Goal: Task Accomplishment & Management: Manage account settings

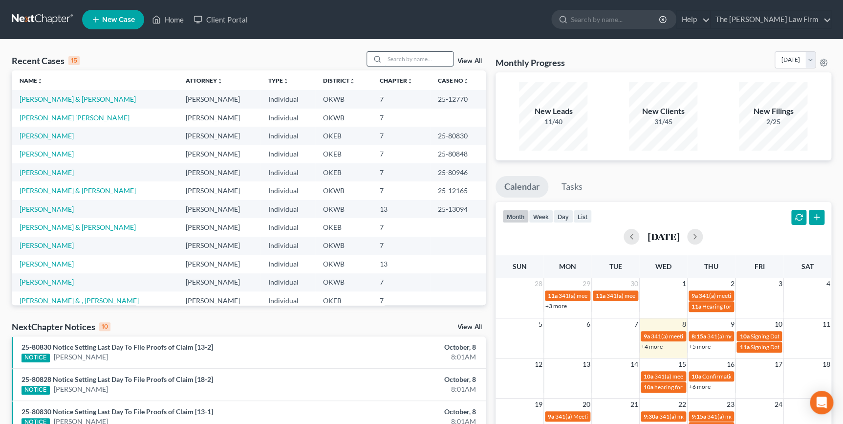
click at [399, 56] on input "search" at bounding box center [418, 59] width 68 height 14
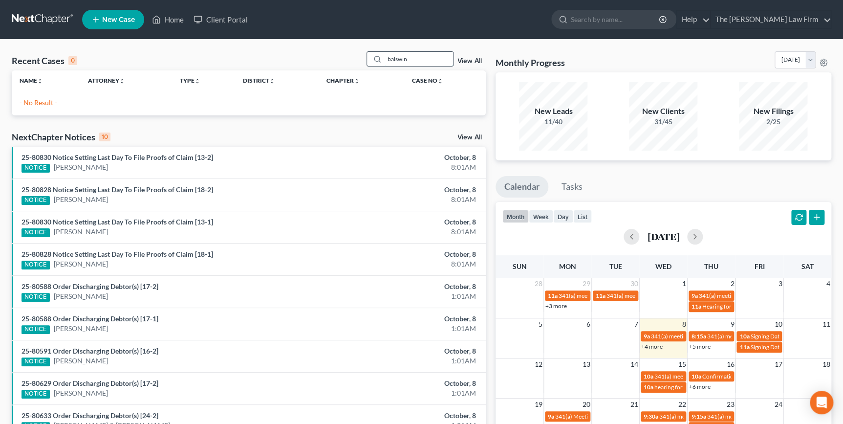
drag, startPoint x: 419, startPoint y: 64, endPoint x: 384, endPoint y: 62, distance: 35.7
click at [389, 62] on input "balswin" at bounding box center [418, 59] width 68 height 14
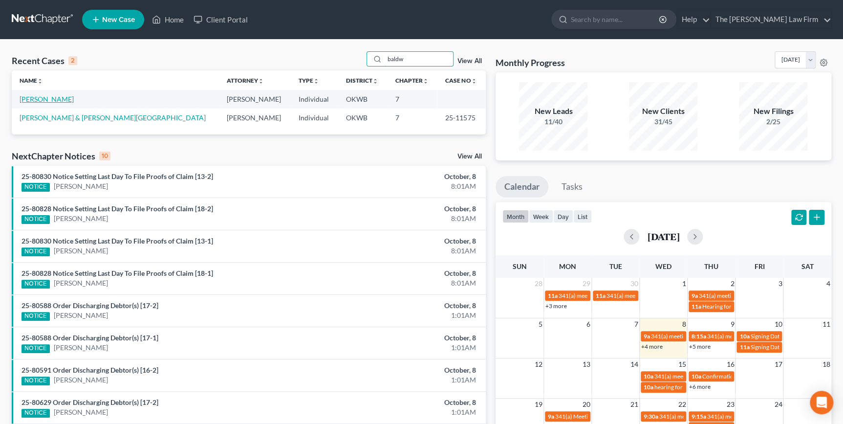
type input "baldw"
click at [52, 100] on link "[PERSON_NAME]" at bounding box center [47, 99] width 54 height 8
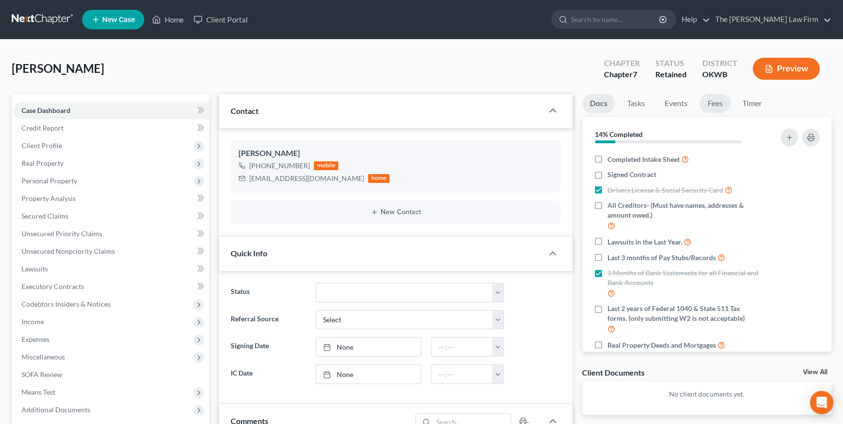
click at [719, 103] on link "Fees" at bounding box center [714, 103] width 31 height 19
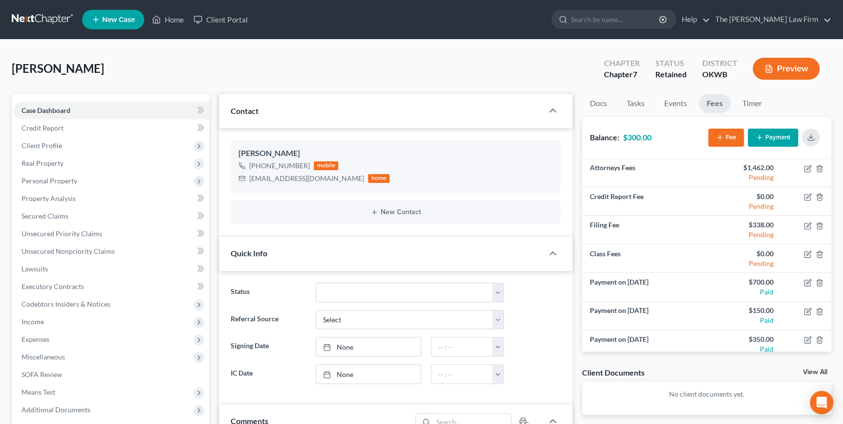
scroll to position [68, 0]
click at [771, 139] on button "Payment" at bounding box center [772, 137] width 50 height 18
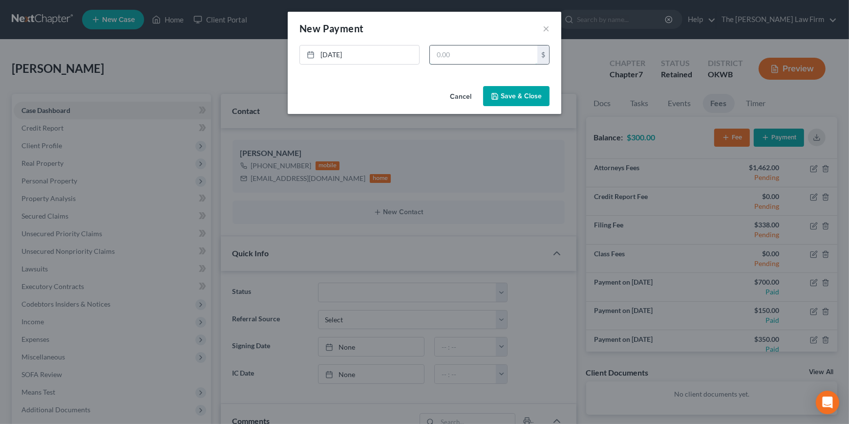
click at [486, 56] on input "text" at bounding box center [483, 54] width 107 height 19
type input "300.00"
click at [511, 89] on button "Save & Close" at bounding box center [516, 96] width 66 height 21
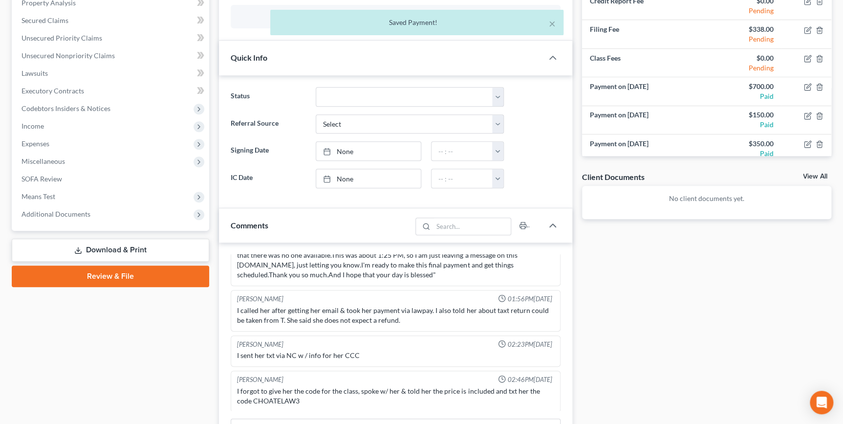
scroll to position [222, 0]
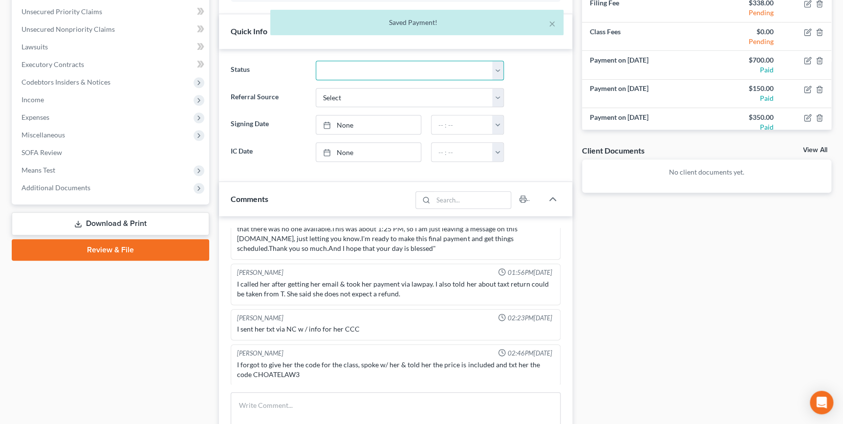
drag, startPoint x: 406, startPoint y: 69, endPoint x: 406, endPoint y: 75, distance: 5.9
click at [406, 70] on select "Discharged Dismissed Filed Info Sent In Progress Lead Lost Lead Ready to File R…" at bounding box center [410, 71] width 188 height 20
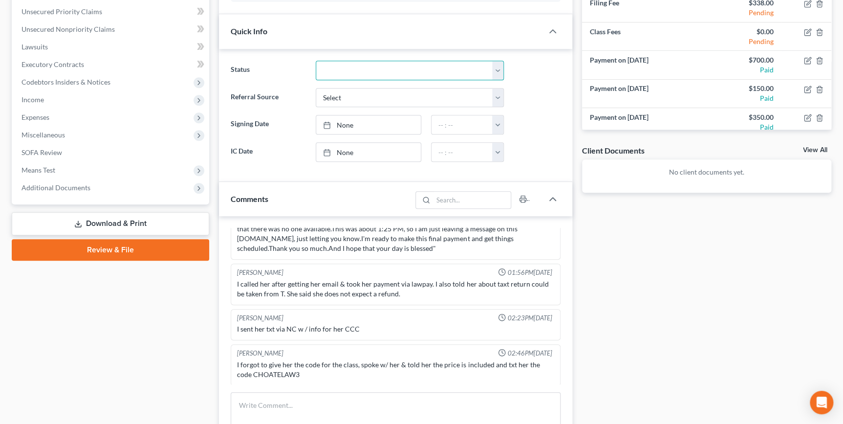
select select "4"
click at [316, 61] on select "Discharged Dismissed Filed Info Sent In Progress Lead Lost Lead Ready to File R…" at bounding box center [410, 71] width 188 height 20
click at [366, 156] on link "None" at bounding box center [368, 152] width 105 height 19
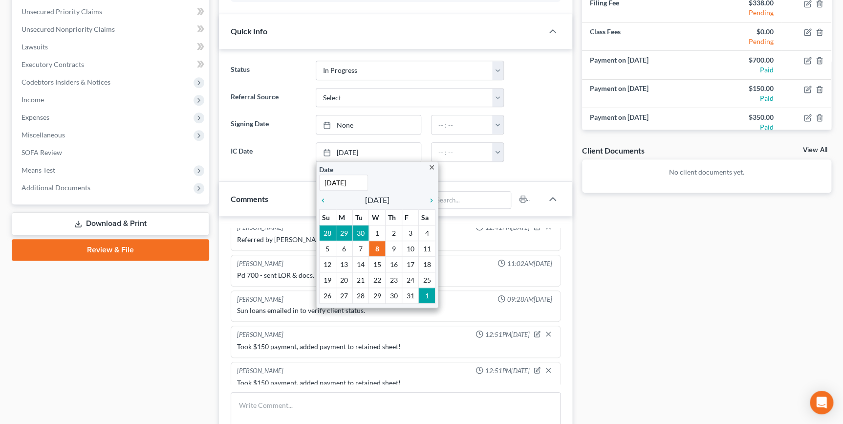
scroll to position [0, 0]
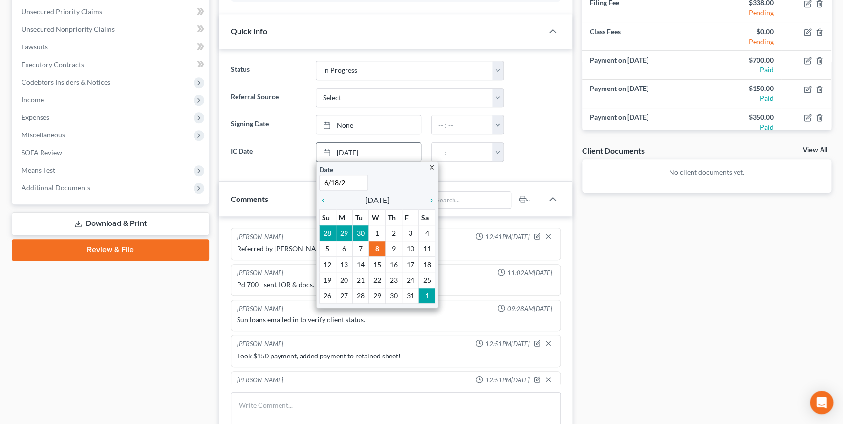
type input "[DATE]"
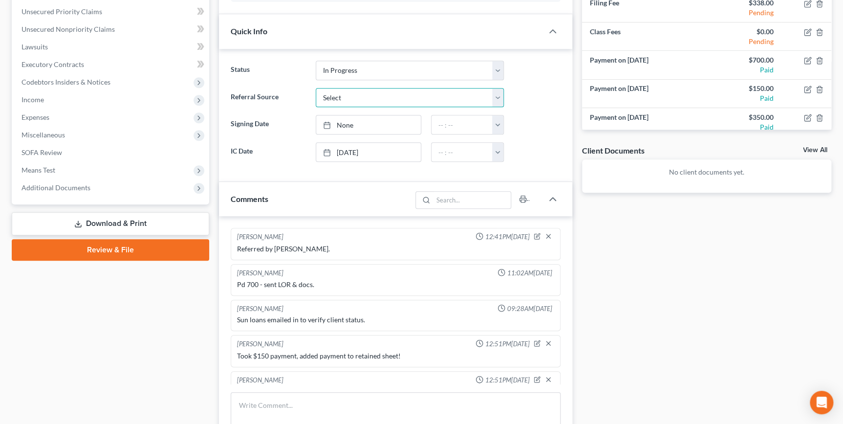
click at [366, 98] on select "Select Word Of Mouth Previous Clients Direct Mail Website Google Search Modern …" at bounding box center [410, 98] width 188 height 20
drag, startPoint x: 529, startPoint y: 99, endPoint x: 514, endPoint y: 110, distance: 18.5
click at [529, 99] on div "Referral Source Select Word Of Mouth Previous Clients Direct Mail Website Googl…" at bounding box center [395, 98] width 339 height 20
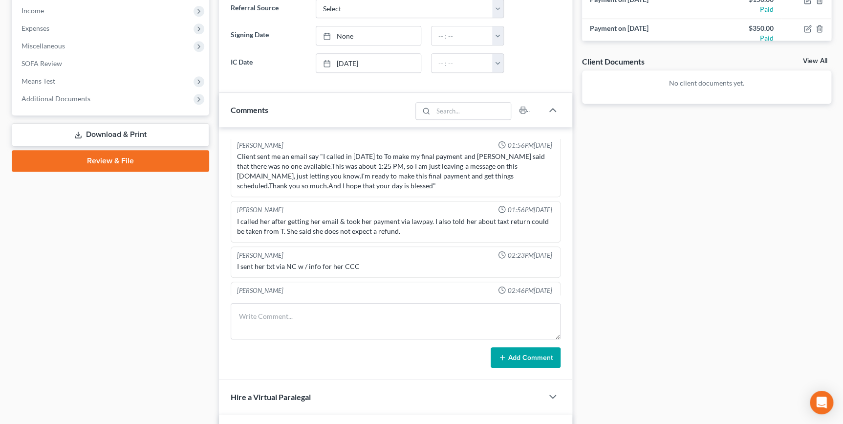
scroll to position [360, 0]
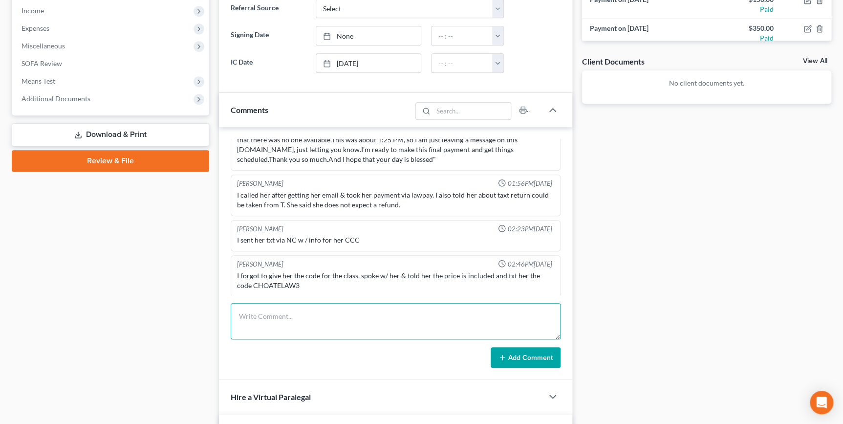
click at [303, 322] on textarea at bounding box center [395, 321] width 329 height 36
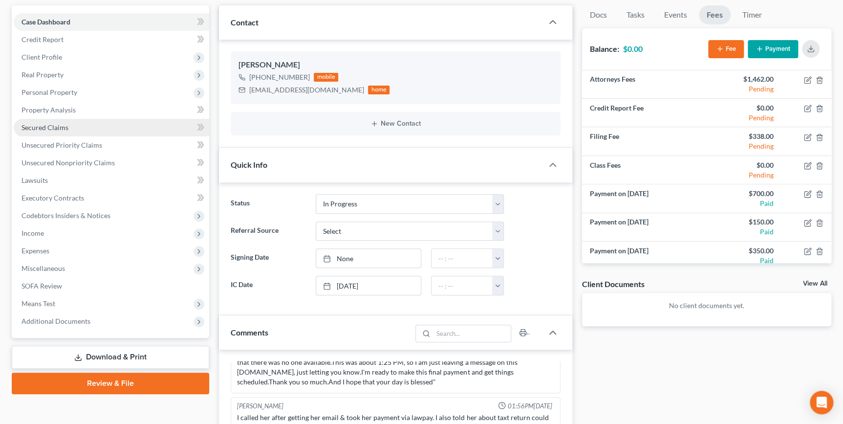
scroll to position [0, 0]
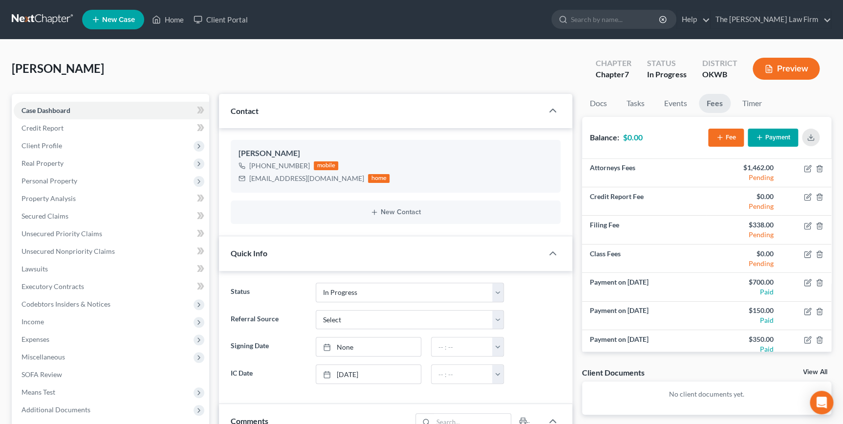
drag, startPoint x: 103, startPoint y: 63, endPoint x: 17, endPoint y: 69, distance: 86.2
click at [13, 68] on div "[PERSON_NAME] Upgraded Chapter Chapter 7 Status In Progress District OKWB Previ…" at bounding box center [421, 72] width 819 height 43
drag, startPoint x: 17, startPoint y: 69, endPoint x: 63, endPoint y: 69, distance: 46.4
click at [552, 73] on div "[PERSON_NAME] Upgraded Chapter Chapter 7 Status In Progress District OKWB Previ…" at bounding box center [421, 72] width 819 height 43
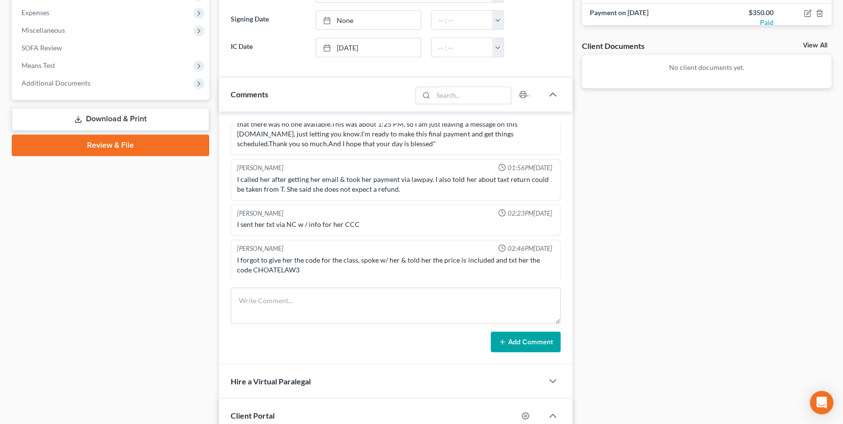
scroll to position [355, 0]
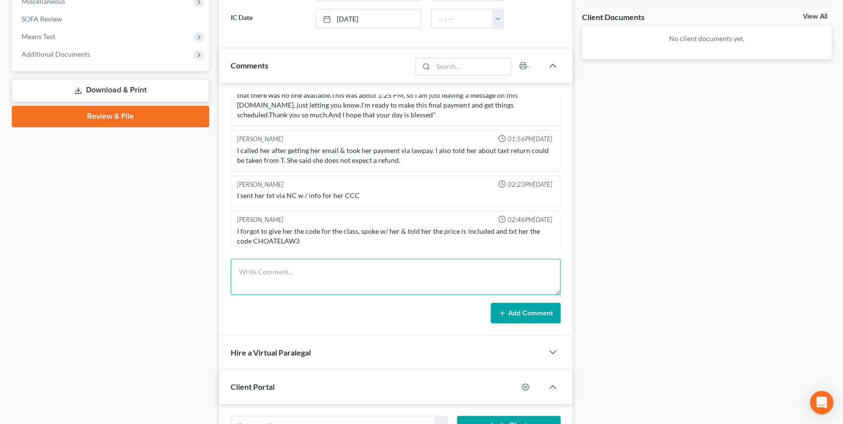
click at [285, 278] on textarea at bounding box center [395, 276] width 329 height 36
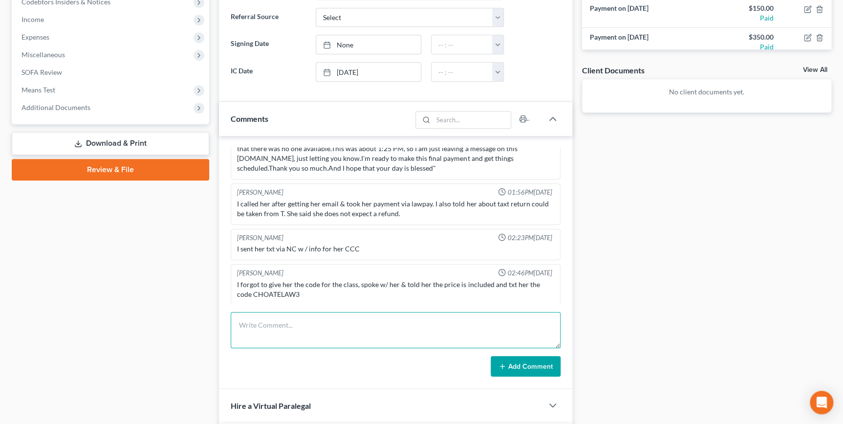
scroll to position [311, 0]
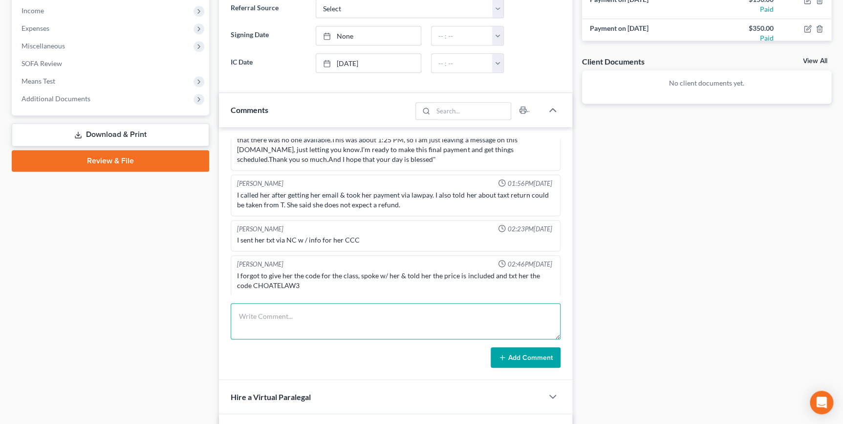
drag, startPoint x: 373, startPoint y: 315, endPoint x: 366, endPoint y: 314, distance: 6.9
click at [363, 315] on textarea at bounding box center [395, 321] width 329 height 36
type textarea "A"
type textarea "S"
type textarea "Status changed to In Progress, $300 fee added, client added to PIF sheet and as…"
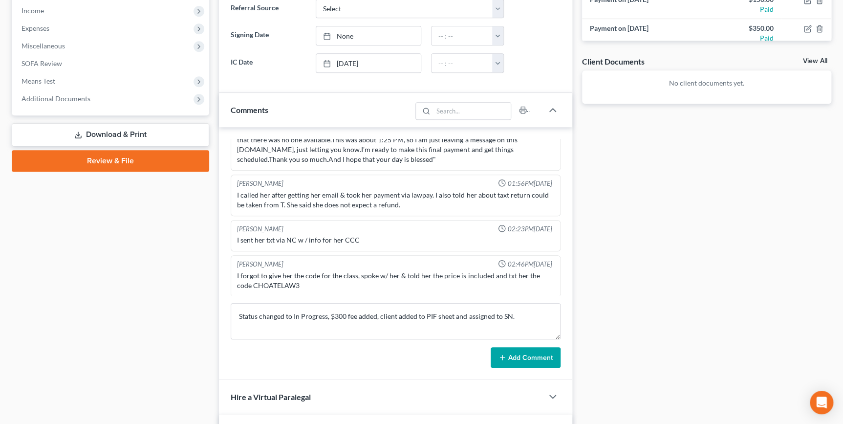
drag, startPoint x: 543, startPoint y: 357, endPoint x: 553, endPoint y: 357, distance: 9.8
click at [543, 357] on button "Add Comment" at bounding box center [526, 357] width 70 height 21
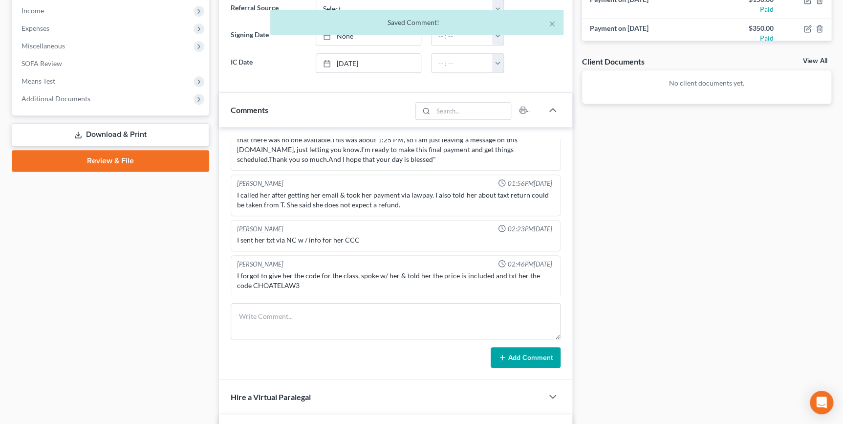
scroll to position [396, 0]
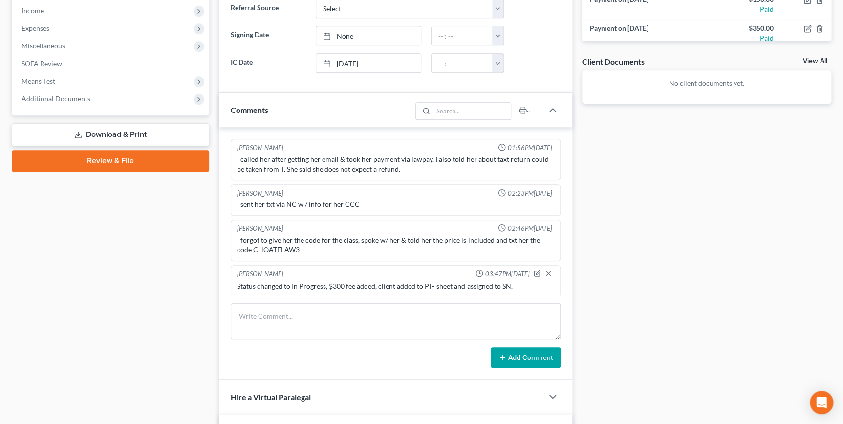
click at [208, 214] on div "Case Dashboard Payments Invoices Payments Payments Credit Report Client Profile" at bounding box center [110, 277] width 207 height 989
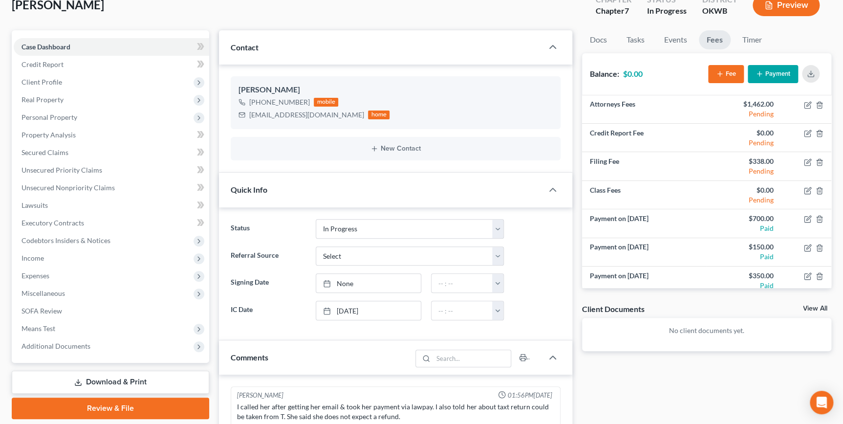
scroll to position [0, 0]
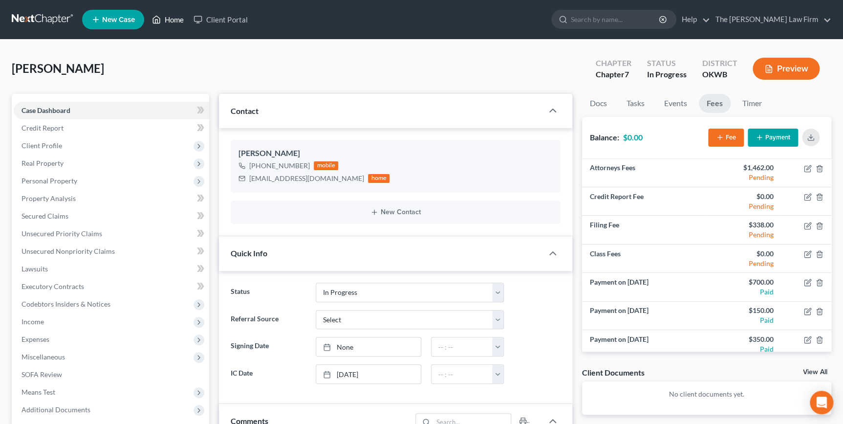
click at [182, 16] on link "Home" at bounding box center [168, 20] width 42 height 18
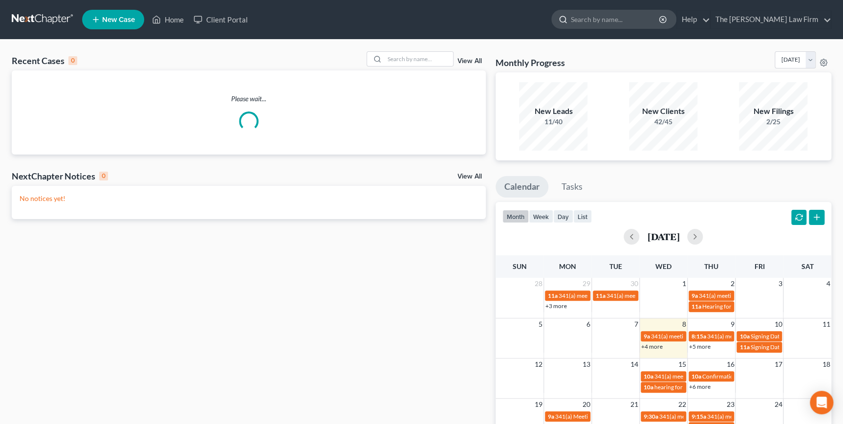
click at [620, 20] on input "search" at bounding box center [615, 19] width 89 height 18
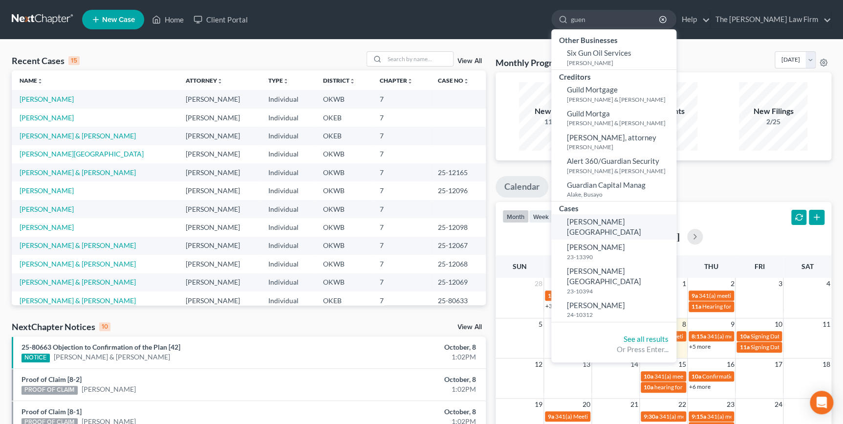
type input "guen"
click at [659, 225] on link "[PERSON_NAME][GEOGRAPHIC_DATA]" at bounding box center [613, 227] width 125 height 26
select select "6"
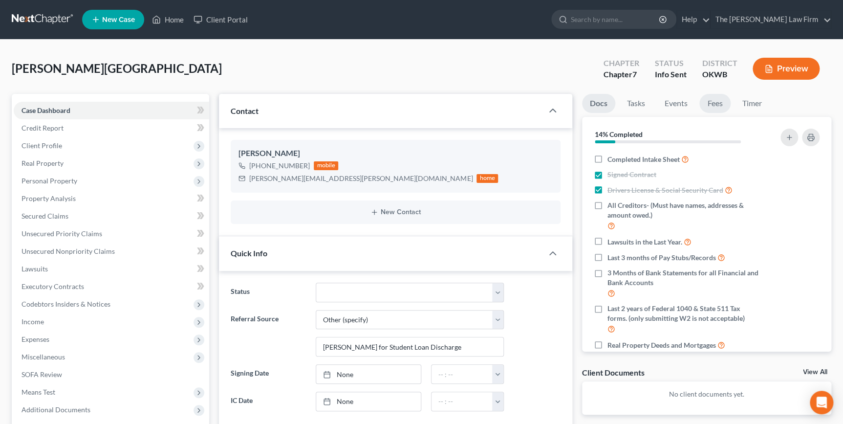
drag, startPoint x: 716, startPoint y: 103, endPoint x: 742, endPoint y: 163, distance: 65.4
click at [716, 103] on link "Fees" at bounding box center [714, 103] width 31 height 19
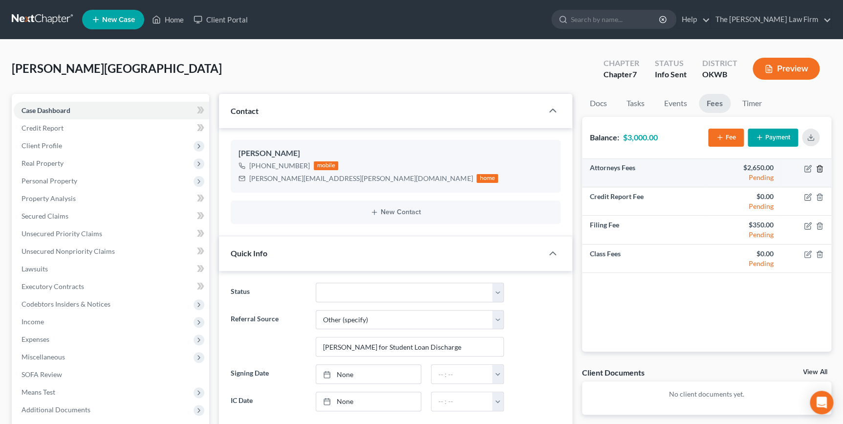
click at [817, 168] on icon "button" at bounding box center [819, 169] width 8 height 8
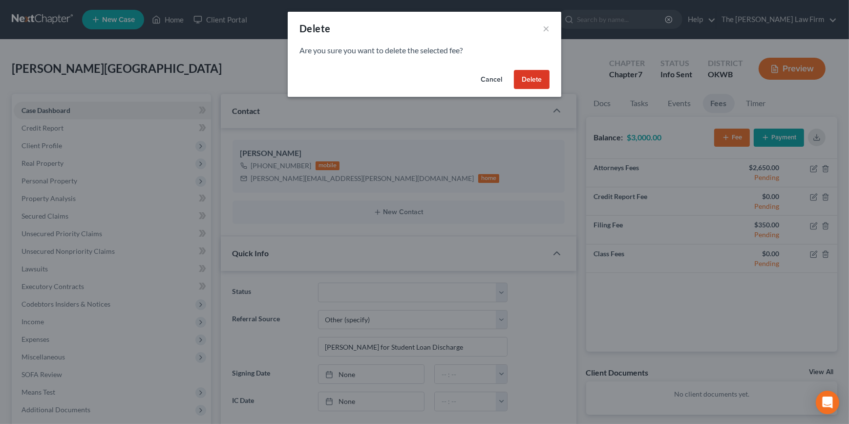
drag, startPoint x: 532, startPoint y: 81, endPoint x: 549, endPoint y: 95, distance: 21.8
click at [532, 81] on button "Delete" at bounding box center [532, 80] width 36 height 20
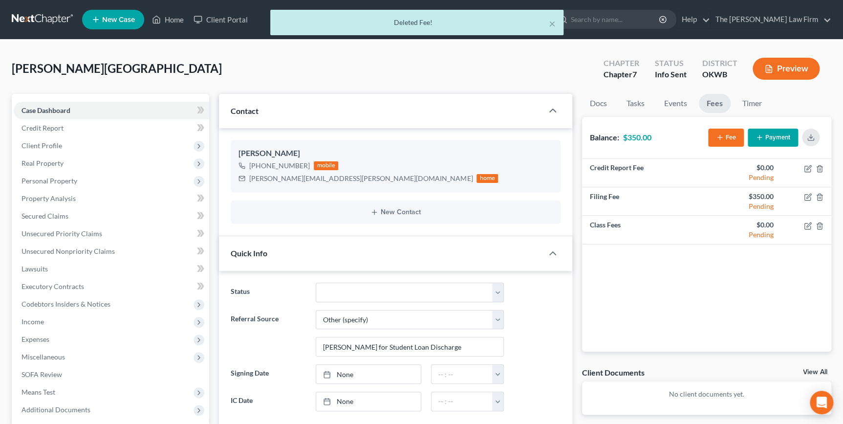
click at [757, 135] on icon "button" at bounding box center [759, 137] width 8 height 8
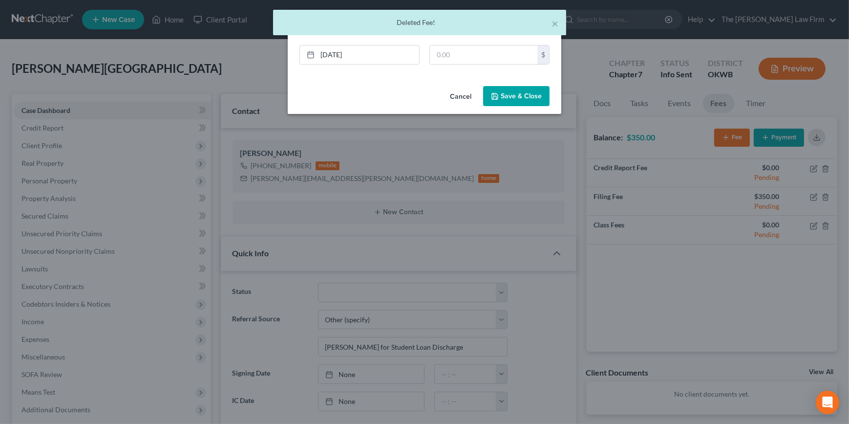
click at [528, 97] on button "Save & Close" at bounding box center [516, 96] width 66 height 21
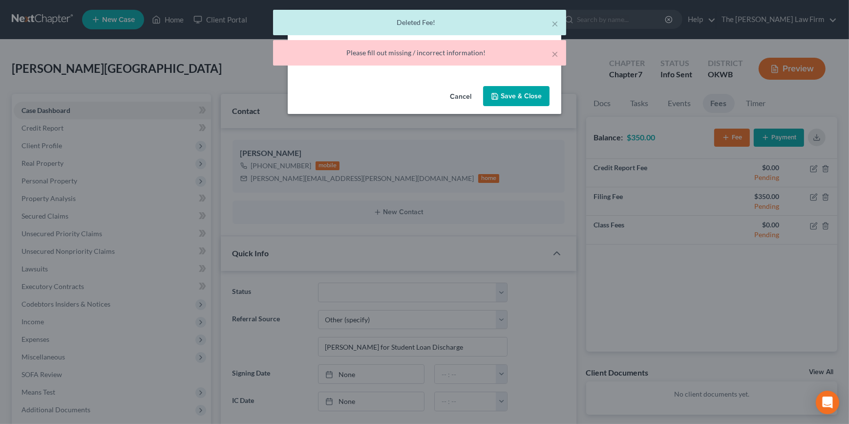
click at [463, 90] on button "Cancel" at bounding box center [460, 97] width 37 height 20
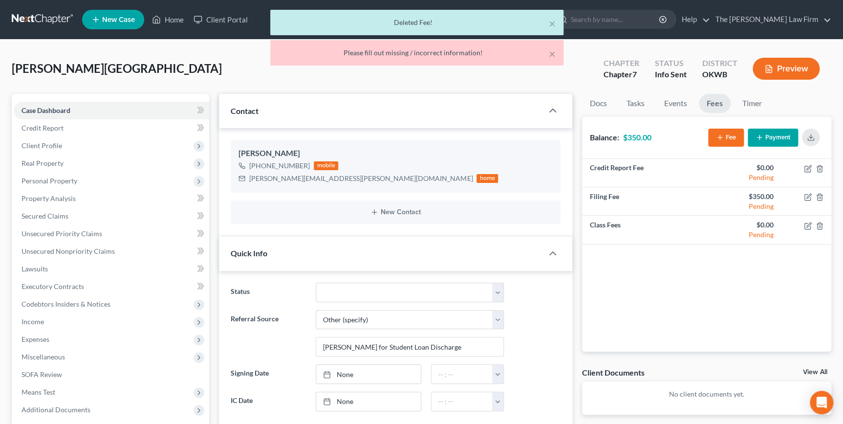
click at [721, 136] on button "Fee" at bounding box center [726, 137] width 36 height 18
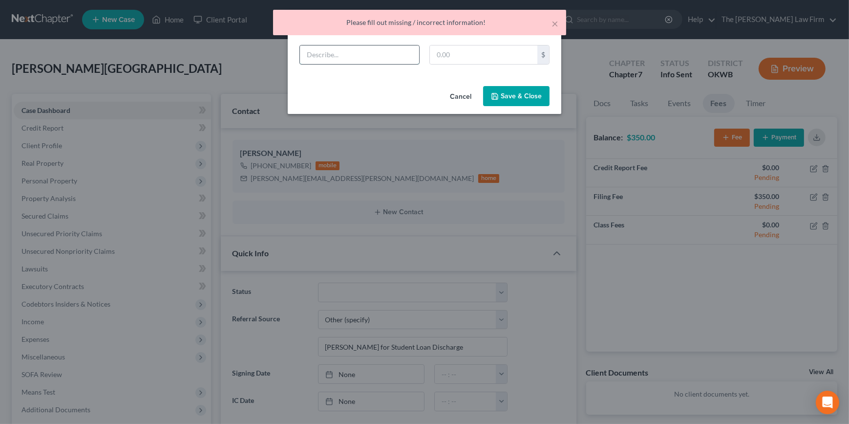
click at [387, 50] on input "text" at bounding box center [359, 54] width 119 height 19
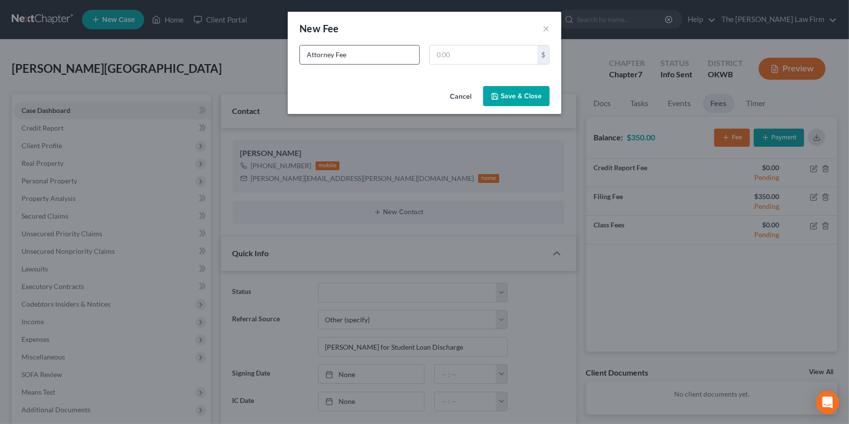
type input "Attorney Fee"
type input "3,000.00"
click at [493, 93] on icon "button" at bounding box center [495, 96] width 6 height 6
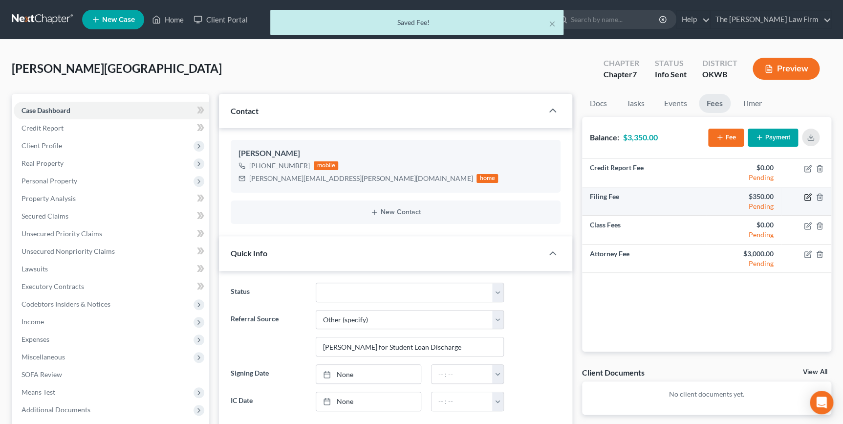
click at [806, 195] on icon "button" at bounding box center [808, 197] width 8 height 8
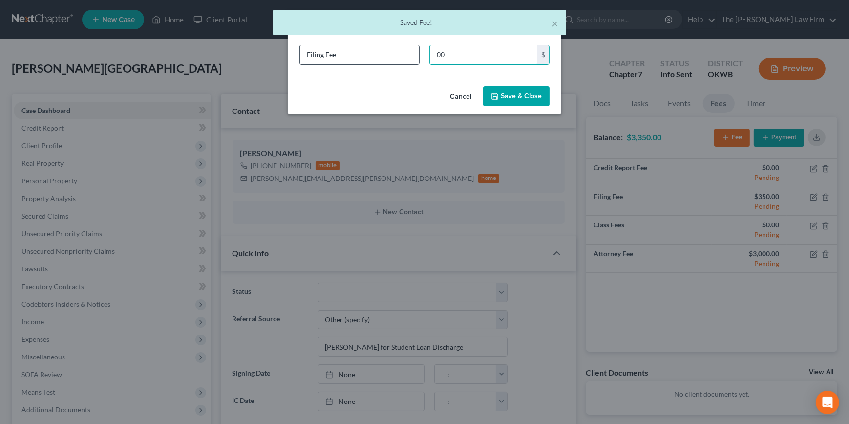
type input "0"
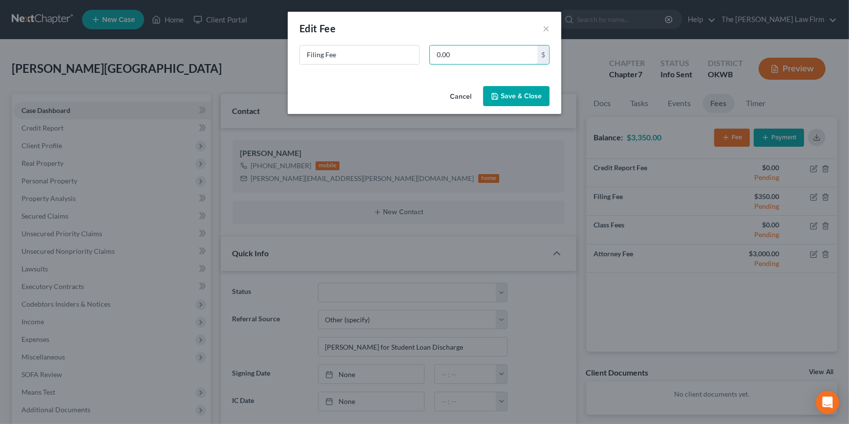
type input "0.00"
click at [521, 96] on button "Save & Close" at bounding box center [516, 96] width 66 height 21
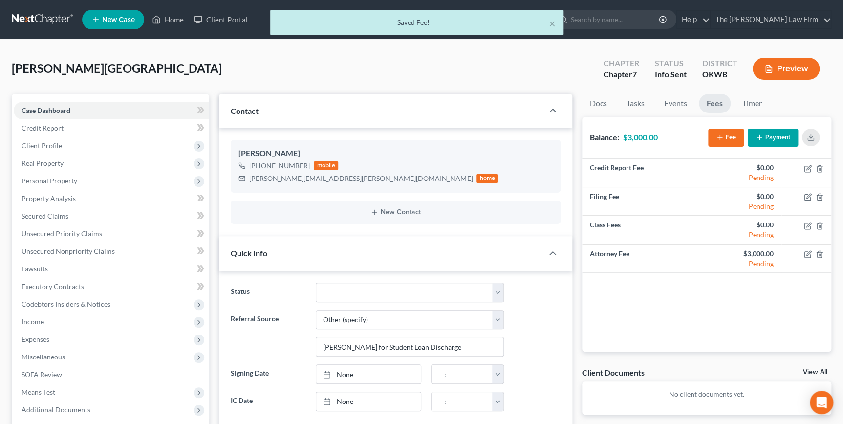
click at [759, 134] on icon "button" at bounding box center [759, 137] width 8 height 8
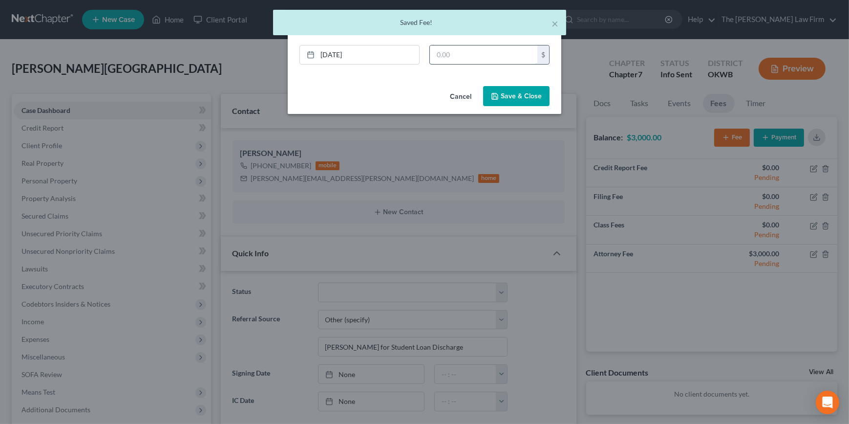
click at [484, 60] on input "text" at bounding box center [483, 54] width 107 height 19
type input "3,000.00"
click at [534, 91] on button "Save & Close" at bounding box center [516, 96] width 66 height 21
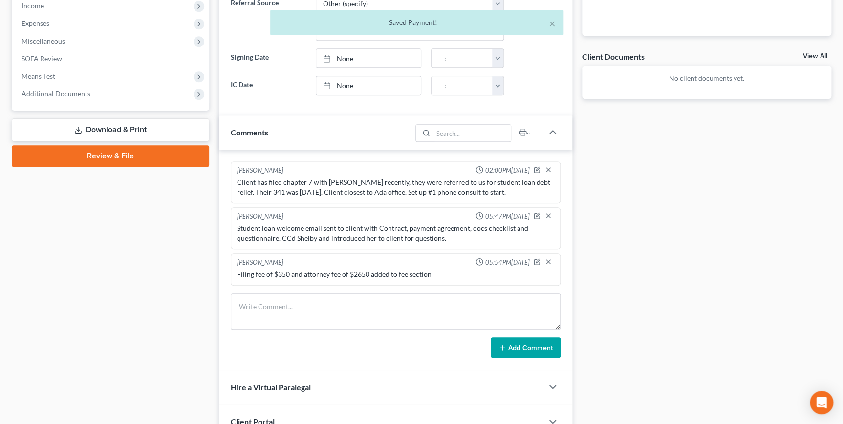
scroll to position [355, 0]
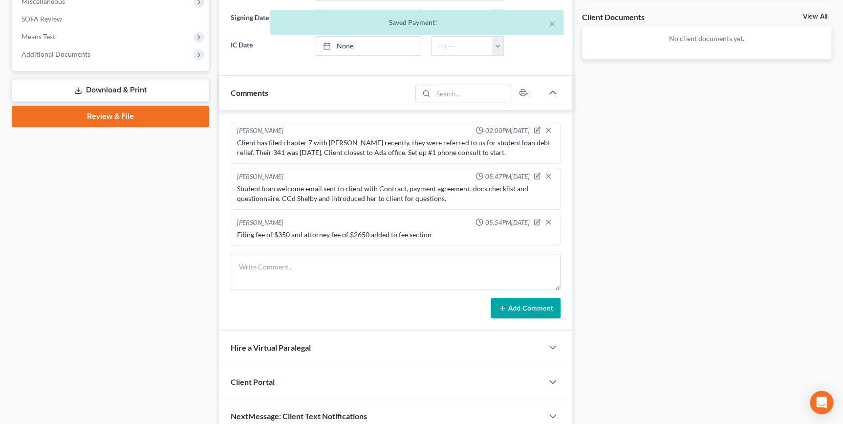
drag, startPoint x: 279, startPoint y: 304, endPoint x: 283, endPoint y: 288, distance: 16.2
click at [279, 303] on div "Add Comment" at bounding box center [395, 308] width 329 height 21
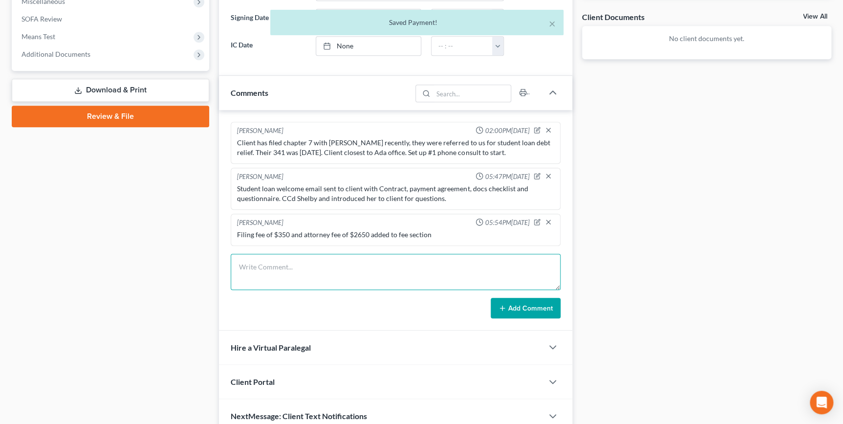
drag, startPoint x: 284, startPoint y: 283, endPoint x: 292, endPoint y: 282, distance: 8.3
click at [283, 283] on textarea at bounding box center [395, 272] width 329 height 36
type textarea "$"
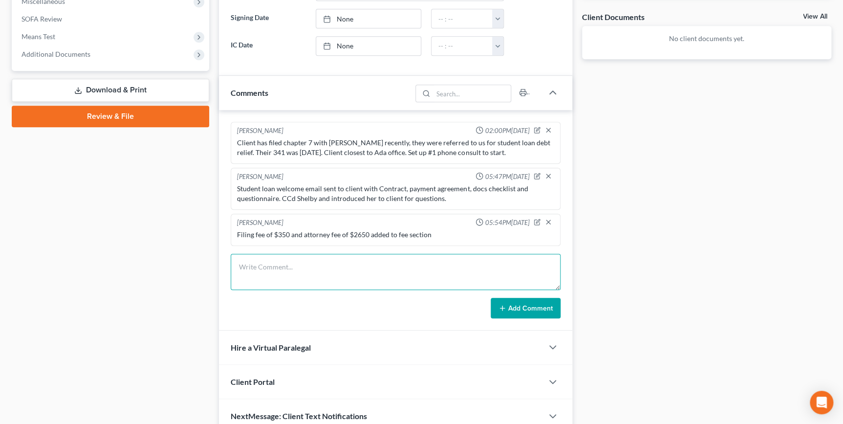
type textarea "$"
type textarea "Not necessary to divide up the fee as I had thought above, per PC. Changed fee …"
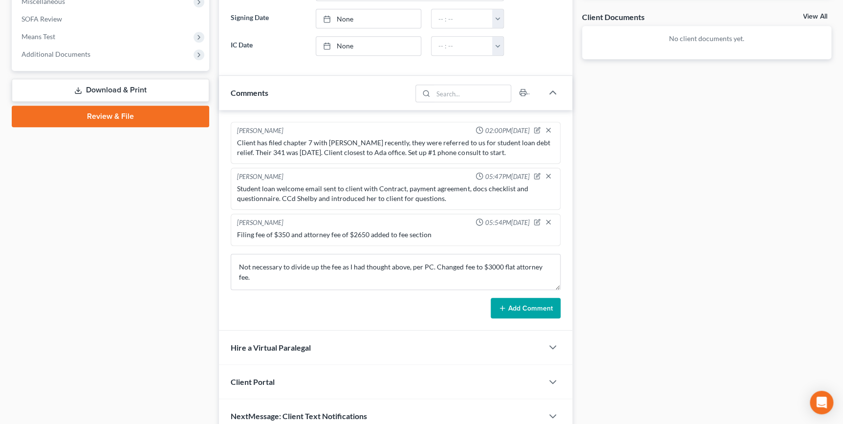
drag, startPoint x: 515, startPoint y: 299, endPoint x: 444, endPoint y: 305, distance: 71.6
click at [514, 299] on button "Add Comment" at bounding box center [526, 308] width 70 height 21
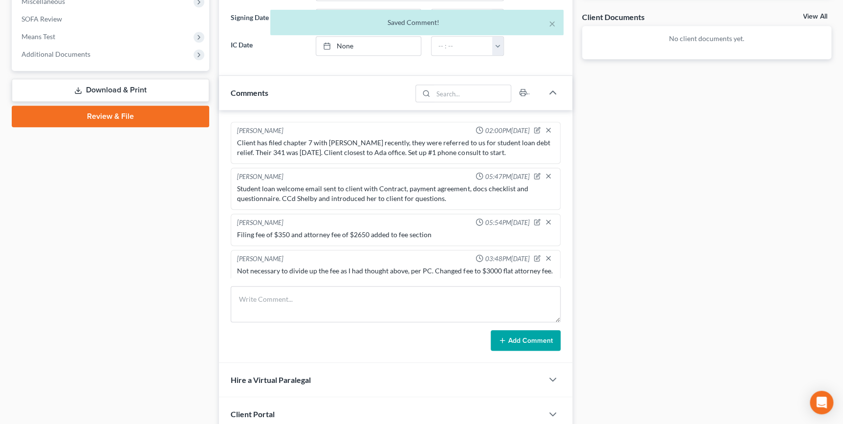
scroll to position [13, 0]
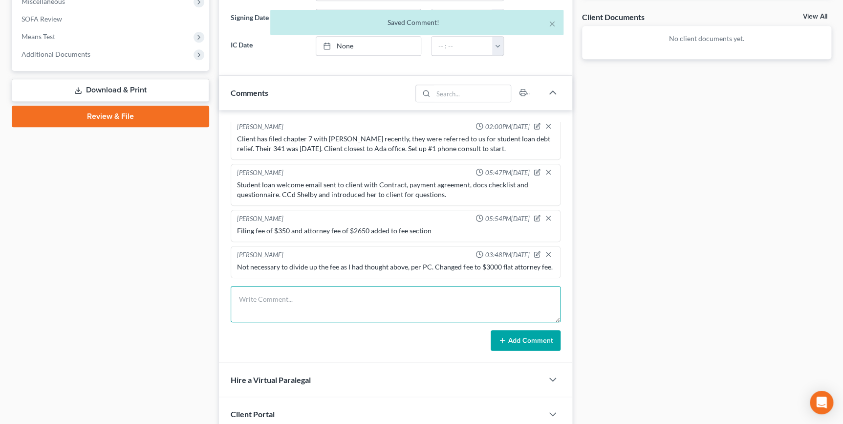
click at [318, 288] on textarea at bounding box center [395, 304] width 329 height 36
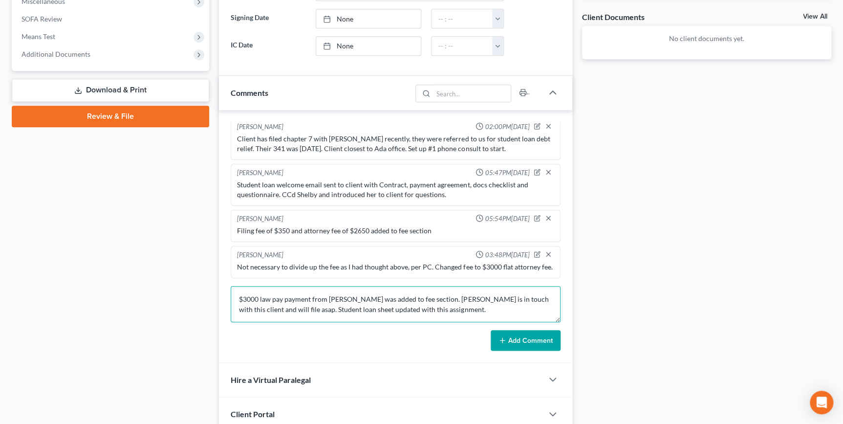
type textarea "$3000 law pay payment from [PERSON_NAME] was added to fee section. [PERSON_NAME…"
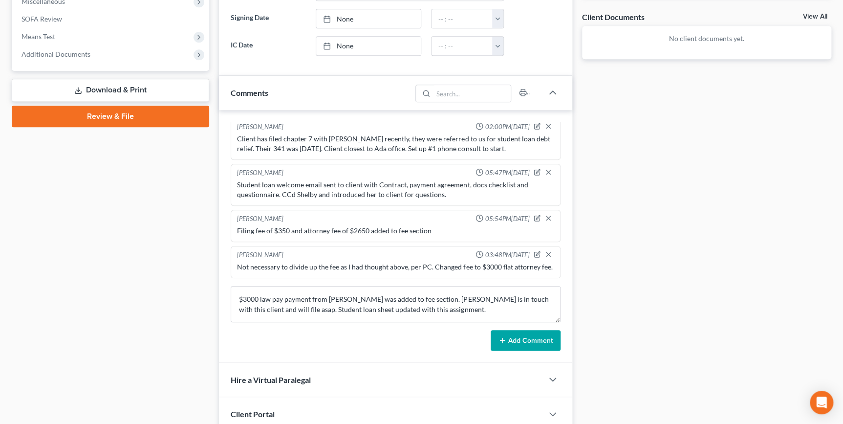
drag, startPoint x: 520, startPoint y: 335, endPoint x: 488, endPoint y: 325, distance: 33.7
click at [517, 334] on button "Add Comment" at bounding box center [526, 340] width 70 height 21
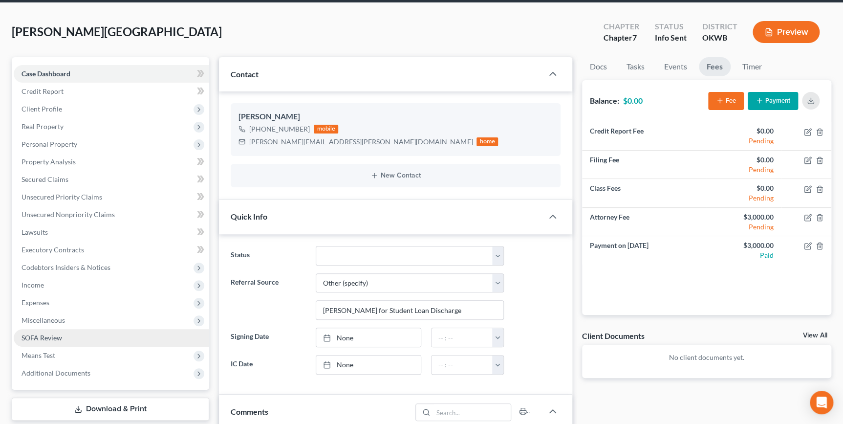
scroll to position [0, 0]
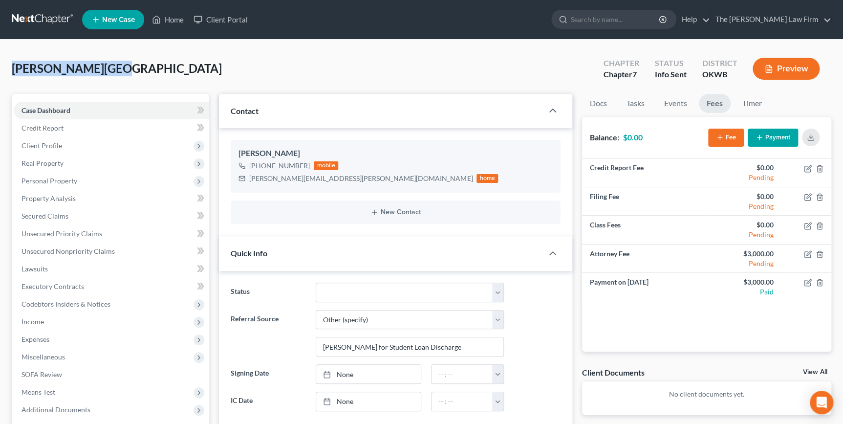
drag, startPoint x: 111, startPoint y: 68, endPoint x: 29, endPoint y: 71, distance: 82.1
click at [14, 73] on div "[PERSON_NAME][GEOGRAPHIC_DATA] Upgraded Chapter Chapter 7 Status Info [GEOGRAPH…" at bounding box center [421, 72] width 819 height 43
drag, startPoint x: 29, startPoint y: 71, endPoint x: 44, endPoint y: 70, distance: 14.7
click at [202, 66] on div "[PERSON_NAME][GEOGRAPHIC_DATA] Upgraded Chapter Chapter 7 Status Info [GEOGRAPH…" at bounding box center [421, 72] width 819 height 43
click at [179, 24] on link "Home" at bounding box center [168, 20] width 42 height 18
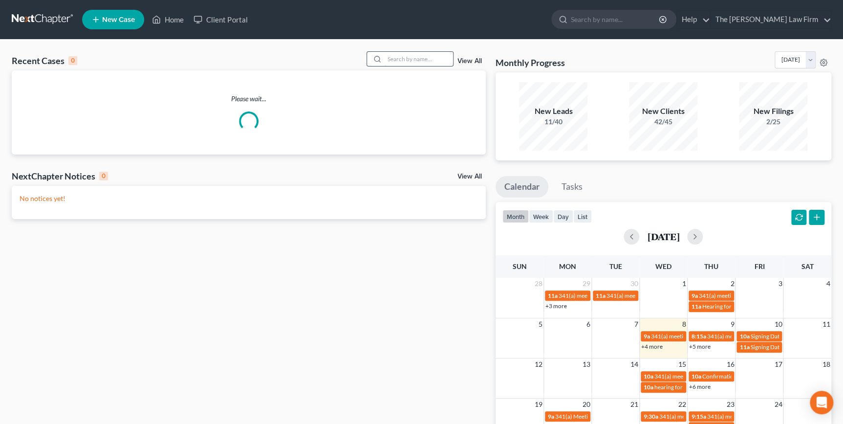
click at [439, 64] on input "search" at bounding box center [418, 59] width 68 height 14
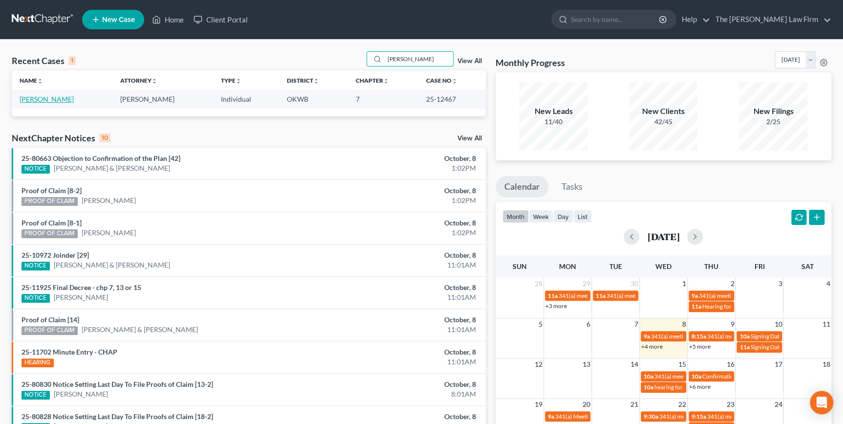
type input "[PERSON_NAME]"
click at [70, 98] on link "[PERSON_NAME]" at bounding box center [47, 99] width 54 height 8
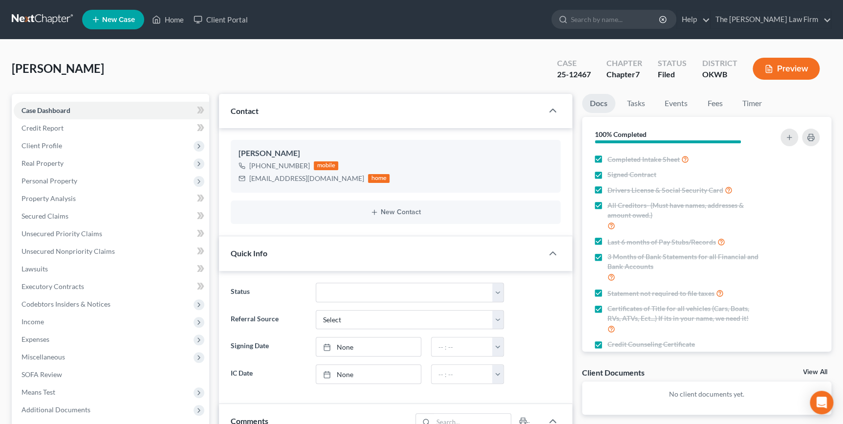
scroll to position [33, 0]
drag, startPoint x: 38, startPoint y: 65, endPoint x: 9, endPoint y: 64, distance: 28.4
drag, startPoint x: 14, startPoint y: 63, endPoint x: 53, endPoint y: 72, distance: 40.2
